Goal: Task Accomplishment & Management: Manage account settings

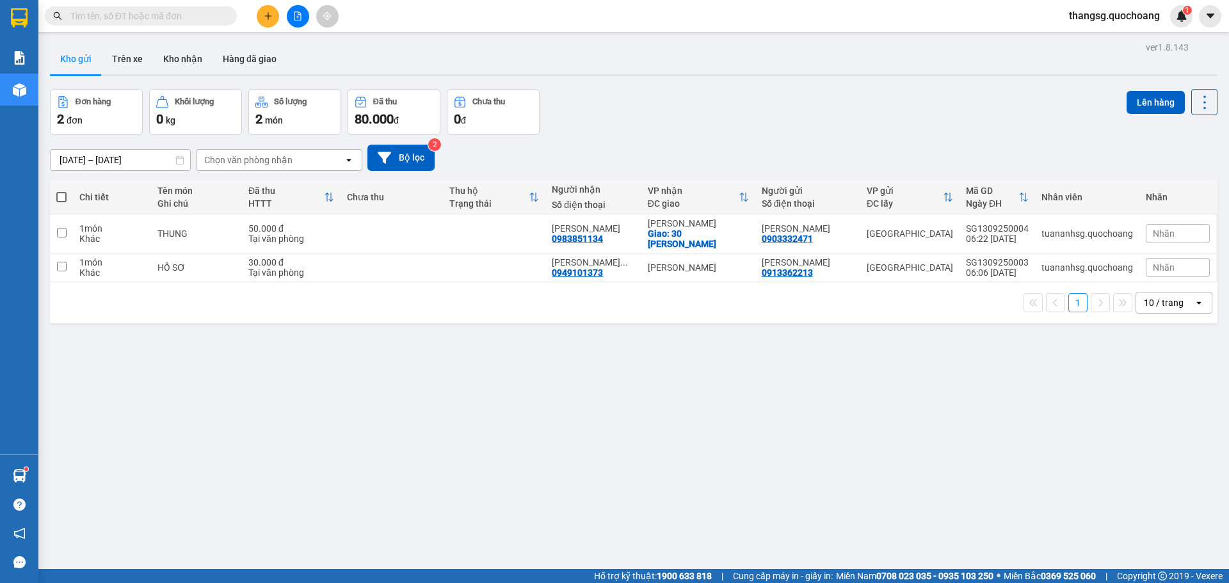
click at [202, 17] on input "text" at bounding box center [145, 16] width 151 height 14
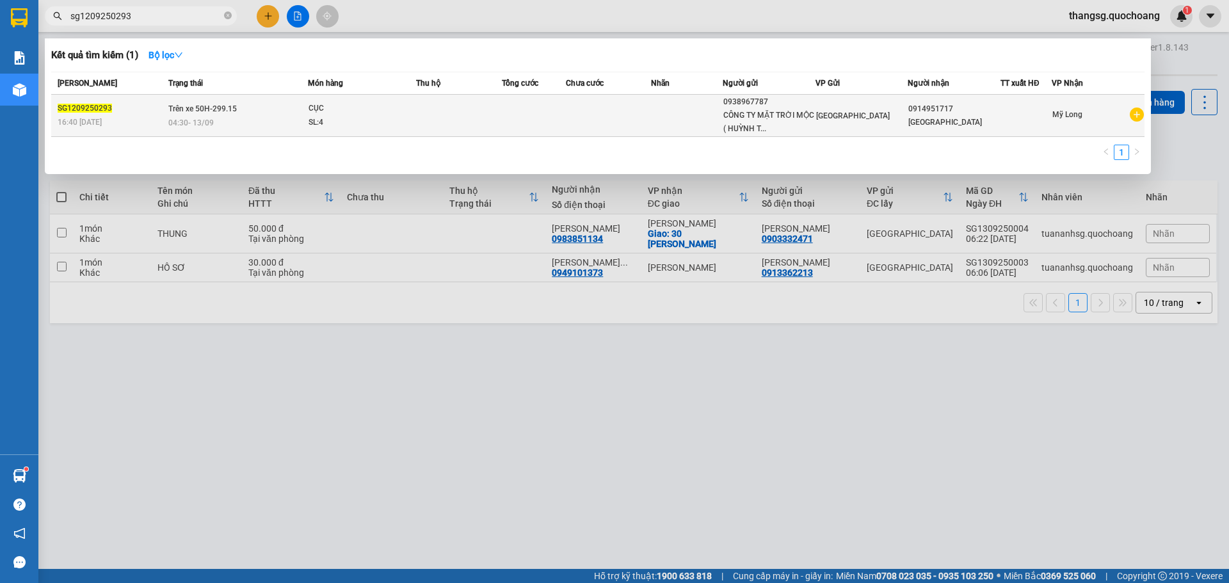
type input "sg1209250293"
click at [349, 109] on div "CỤC" at bounding box center [357, 109] width 96 height 14
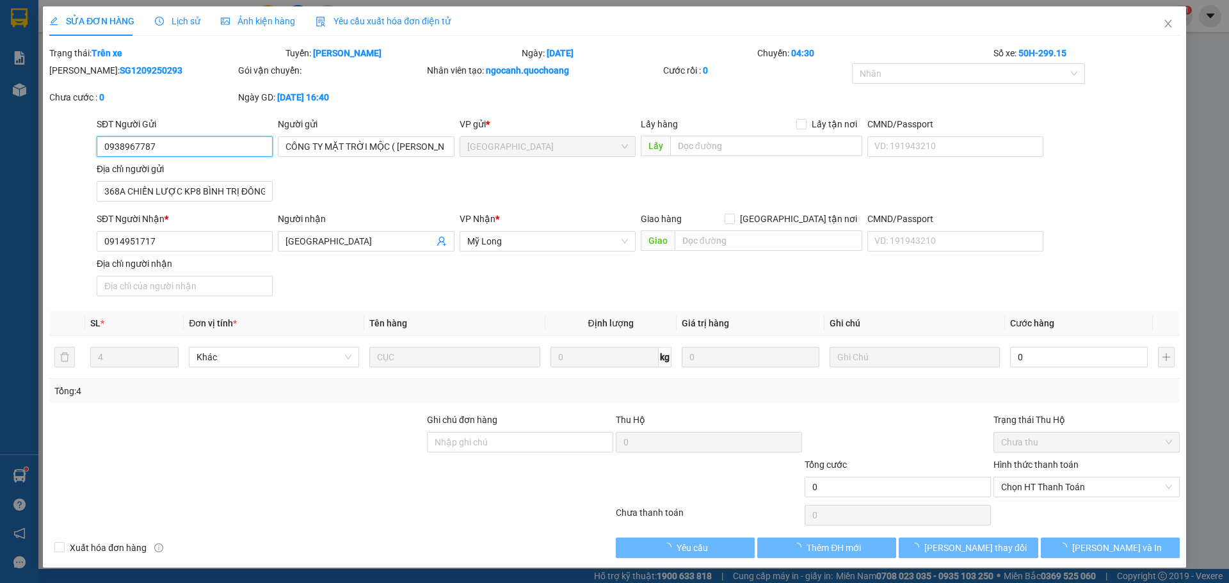
type input "0938967787"
type input "CÔNG TY MẶT TRỜI MỘC ( [PERSON_NAME] )"
type input "368A CHIẾN LƯỢC KP8 BÌNH TRỊ ĐÔNG A [GEOGRAPHIC_DATA]"
type input "0914951717"
type input "[GEOGRAPHIC_DATA]"
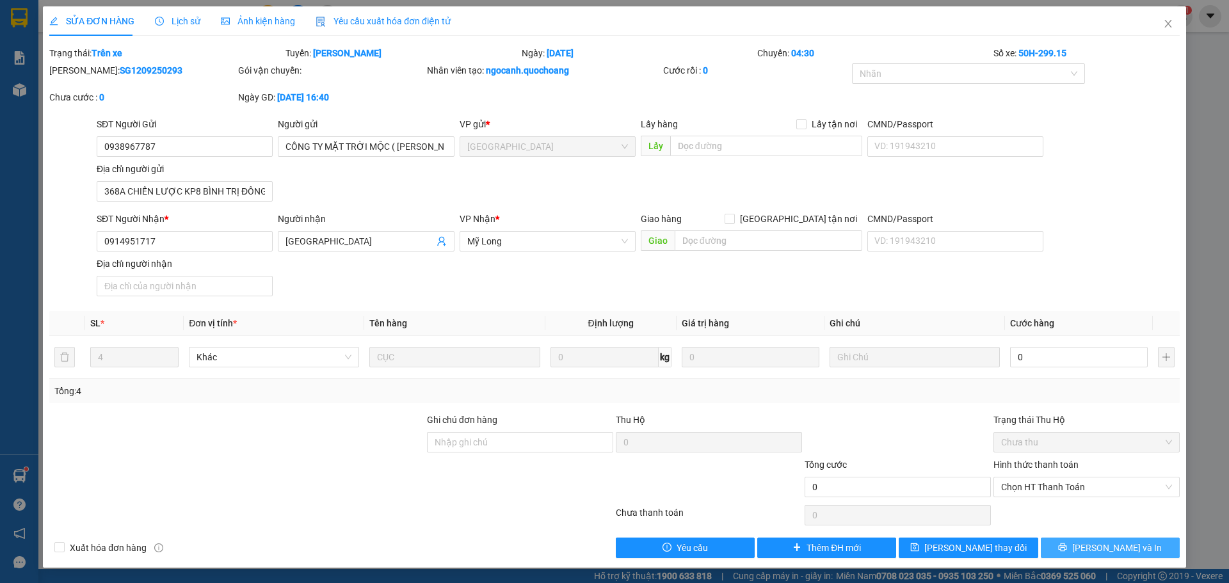
click at [1067, 546] on icon "printer" at bounding box center [1062, 547] width 9 height 9
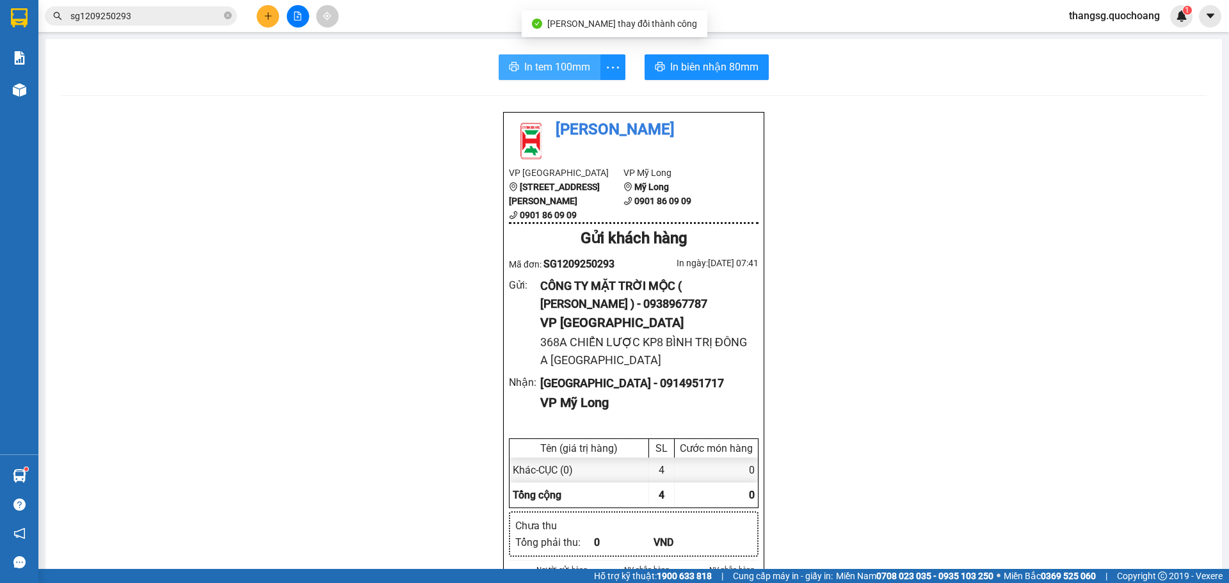
click at [540, 74] on span "In tem 100mm" at bounding box center [557, 67] width 66 height 16
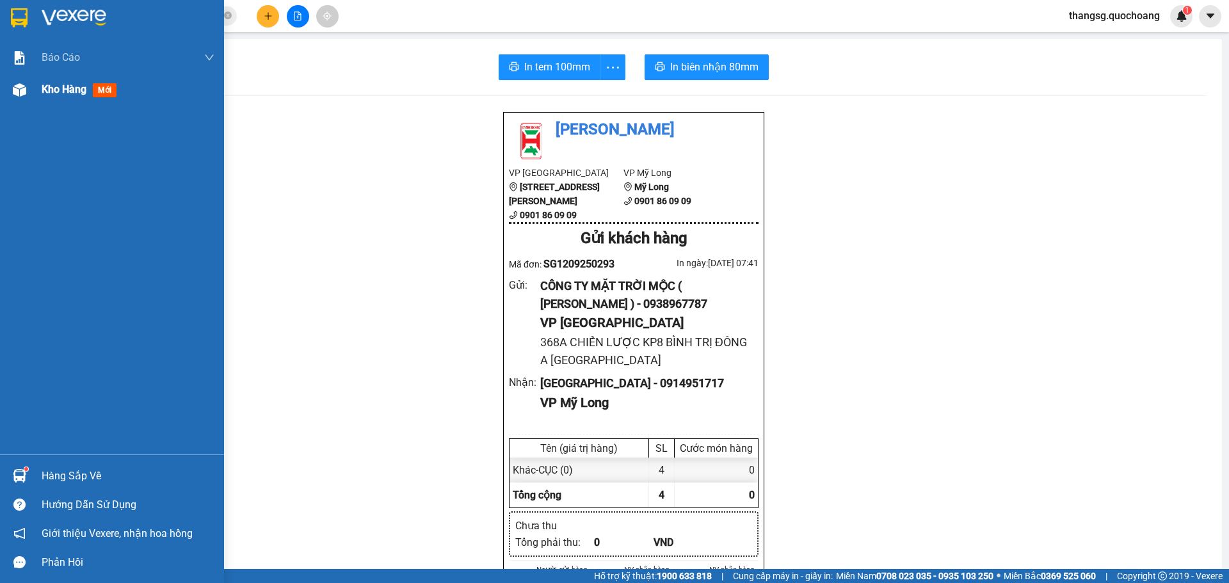
click at [48, 97] on div "Kho hàng mới" at bounding box center [82, 89] width 80 height 16
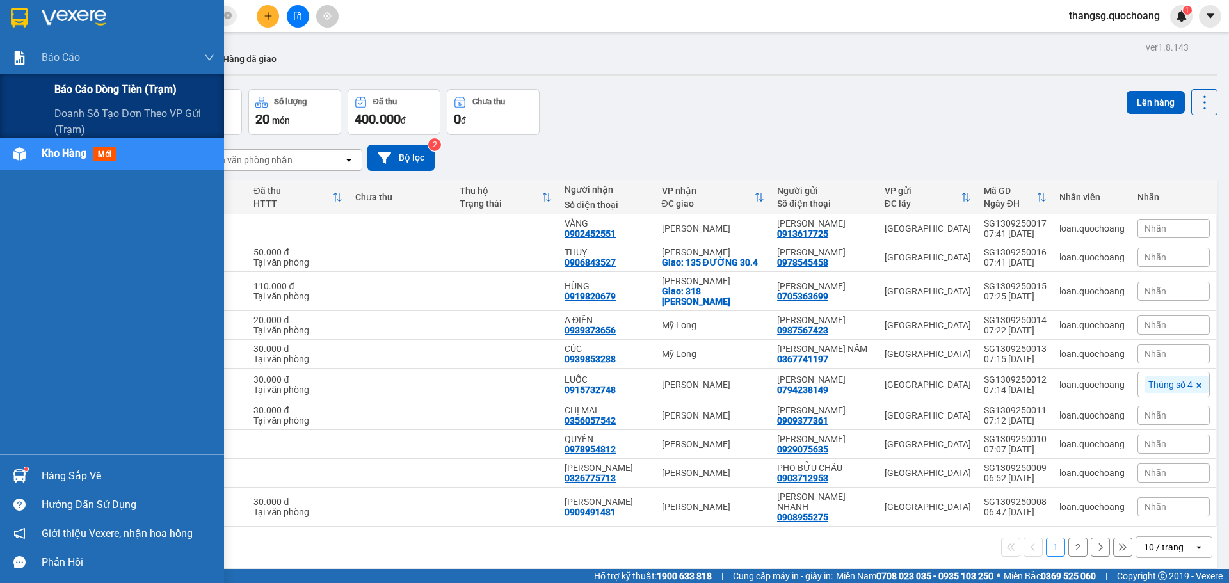
click at [76, 81] on span "Báo cáo dòng tiền (trạm)" at bounding box center [115, 89] width 122 height 16
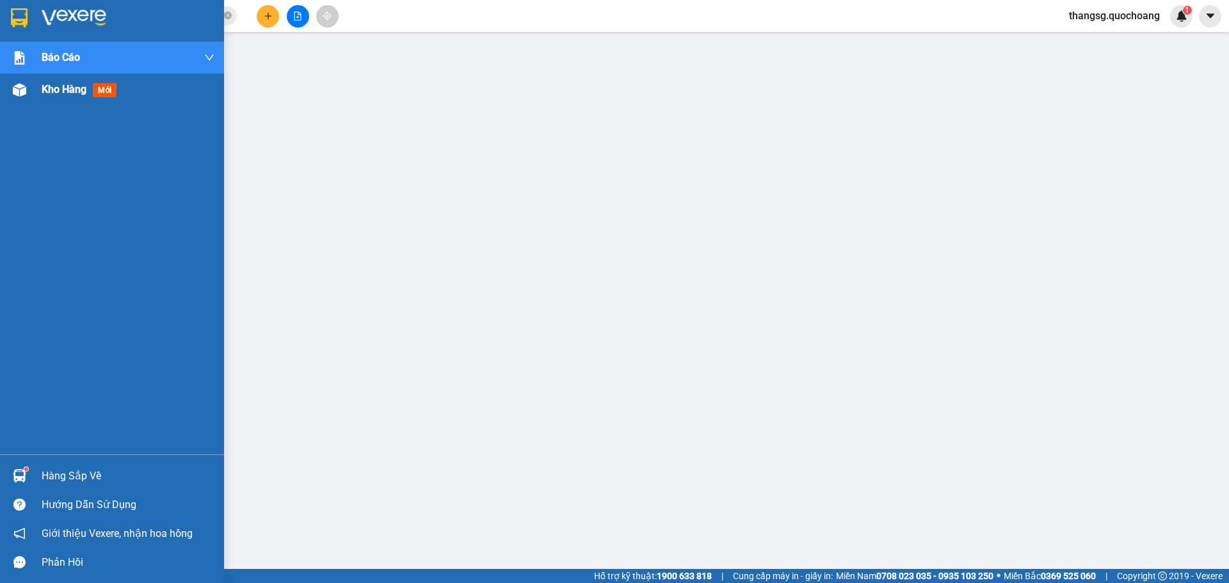
click at [56, 95] on span "Kho hàng" at bounding box center [64, 89] width 45 height 12
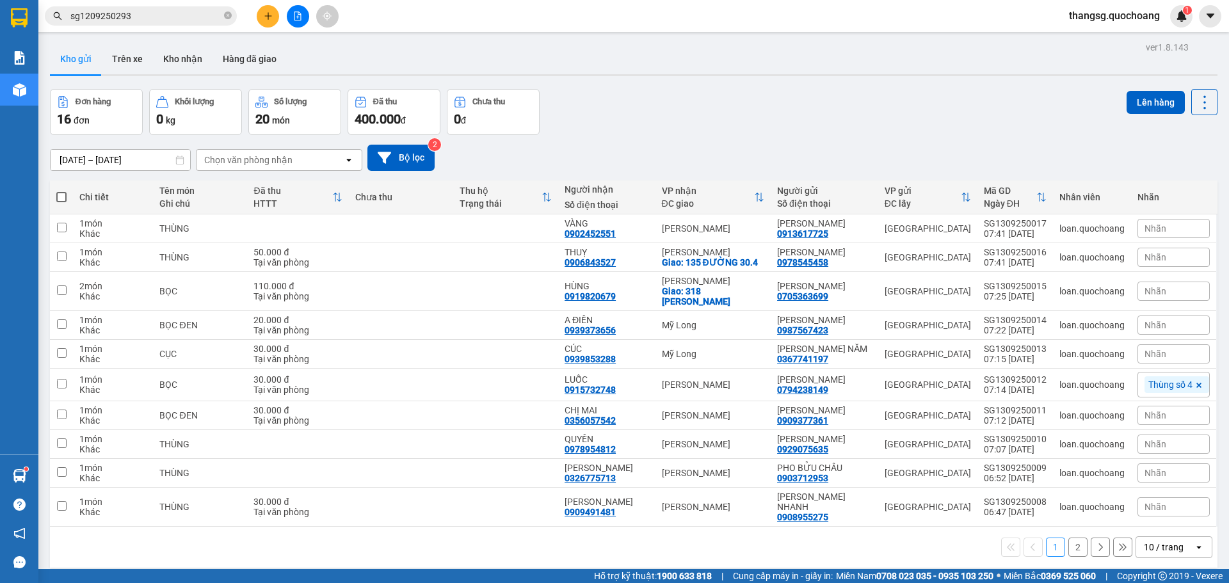
click at [1144, 549] on div "10 / trang" at bounding box center [1164, 547] width 40 height 13
click at [1152, 515] on span "100 / trang" at bounding box center [1159, 519] width 46 height 13
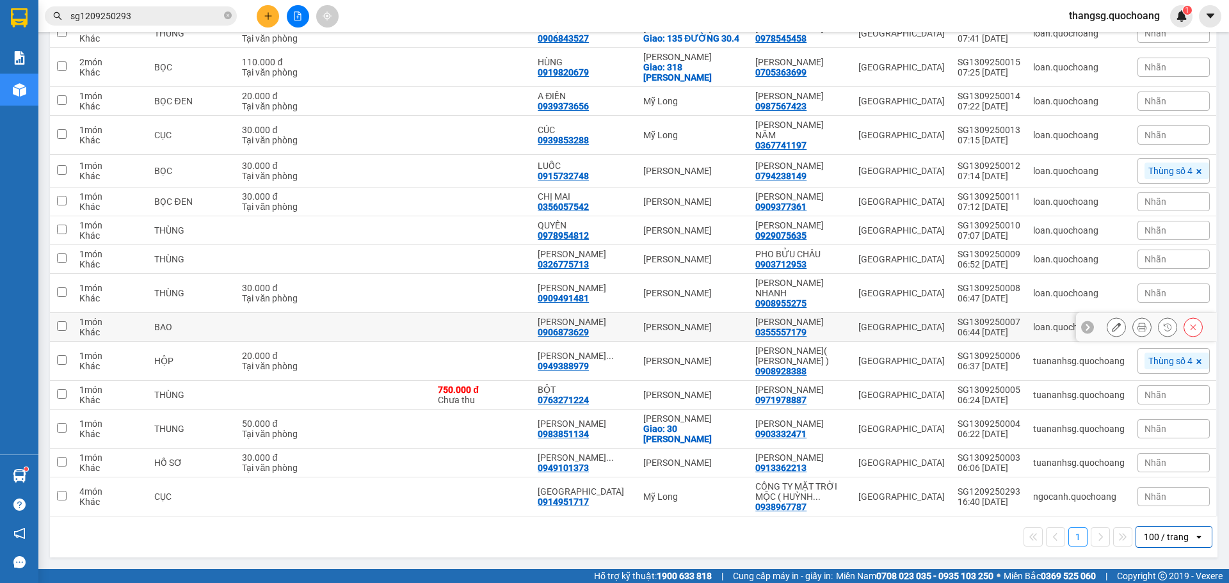
scroll to position [234, 0]
click at [1184, 495] on button at bounding box center [1193, 497] width 18 height 22
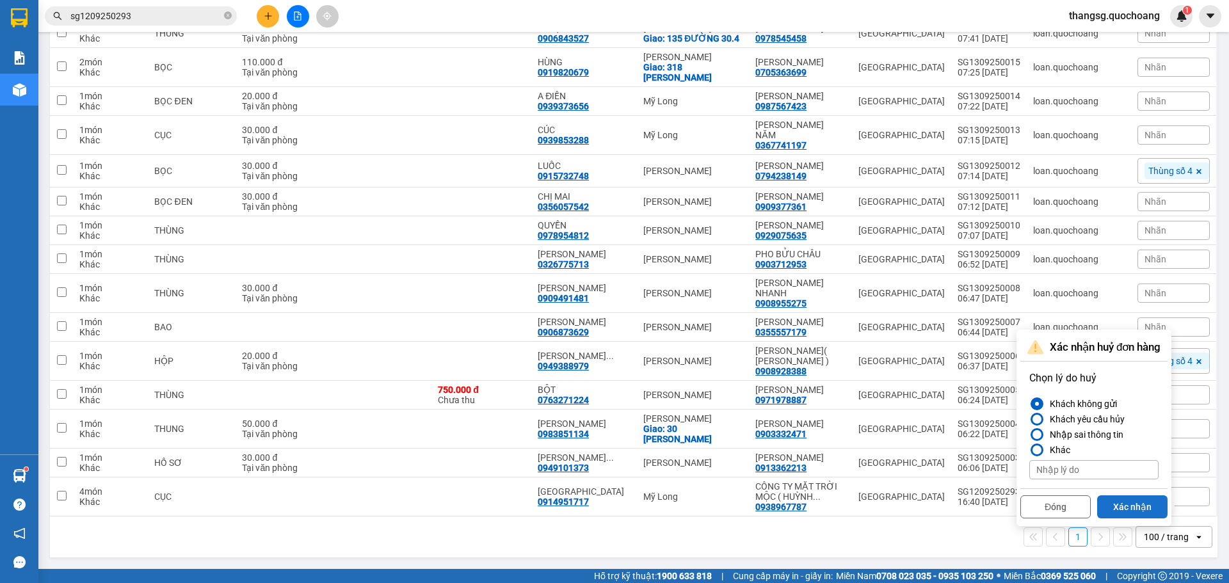
click at [1126, 496] on button "Xác nhận" at bounding box center [1132, 507] width 70 height 23
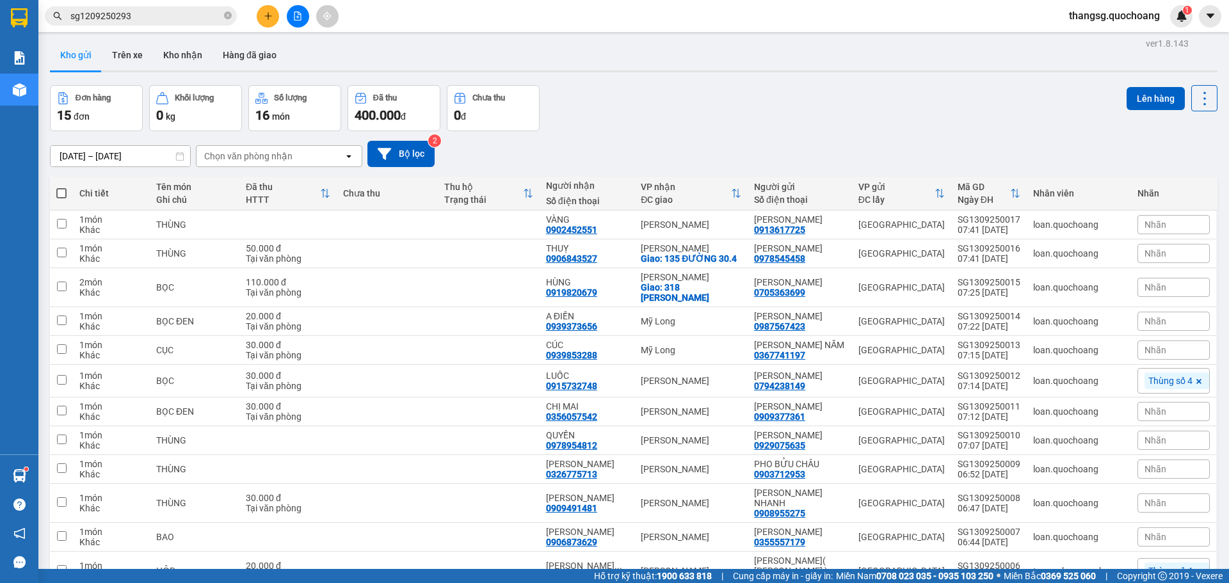
scroll to position [0, 0]
